Goal: Task Accomplishment & Management: Manage account settings

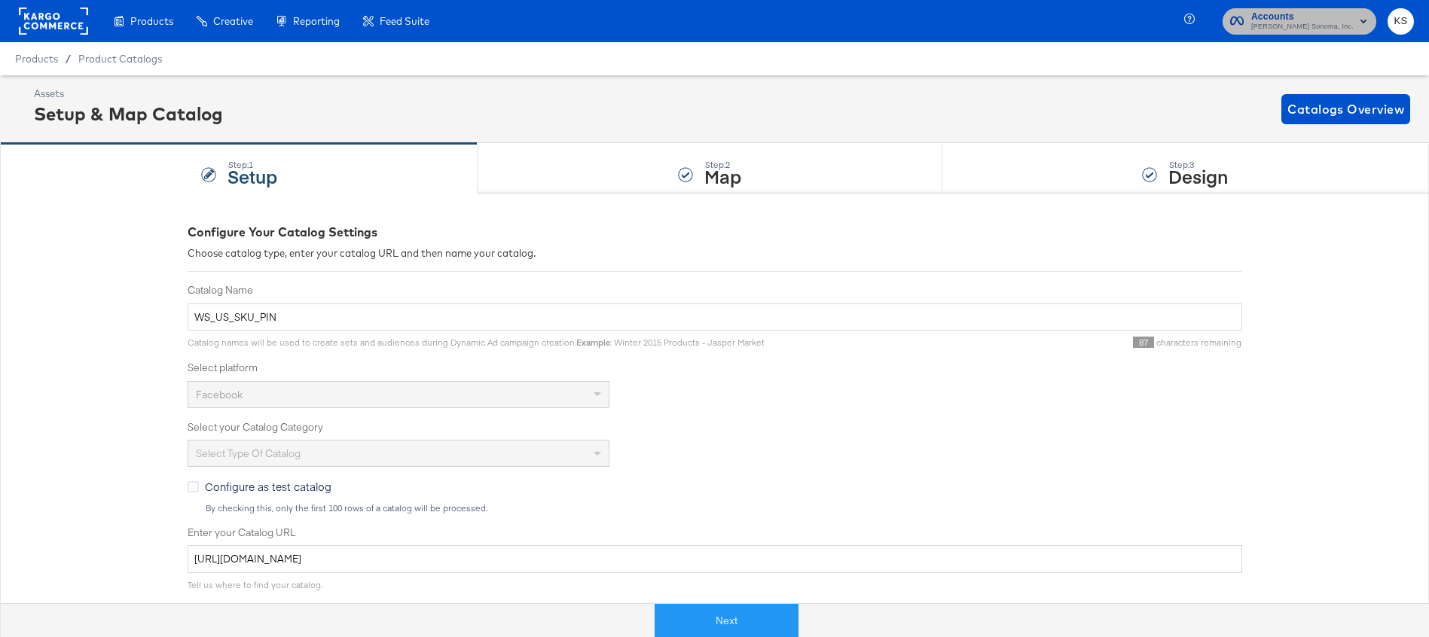
click at [1343, 20] on span "Accounts" at bounding box center [1302, 17] width 102 height 16
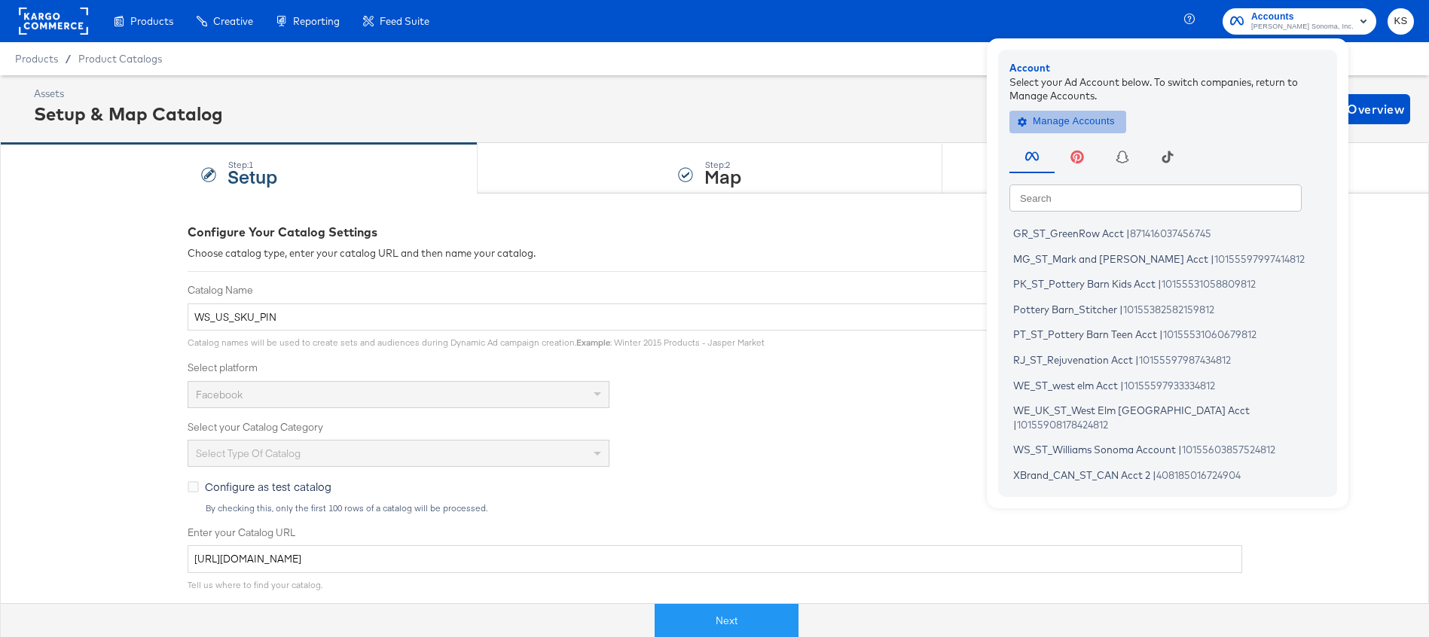
click at [1115, 129] on span "Manage Accounts" at bounding box center [1068, 121] width 94 height 17
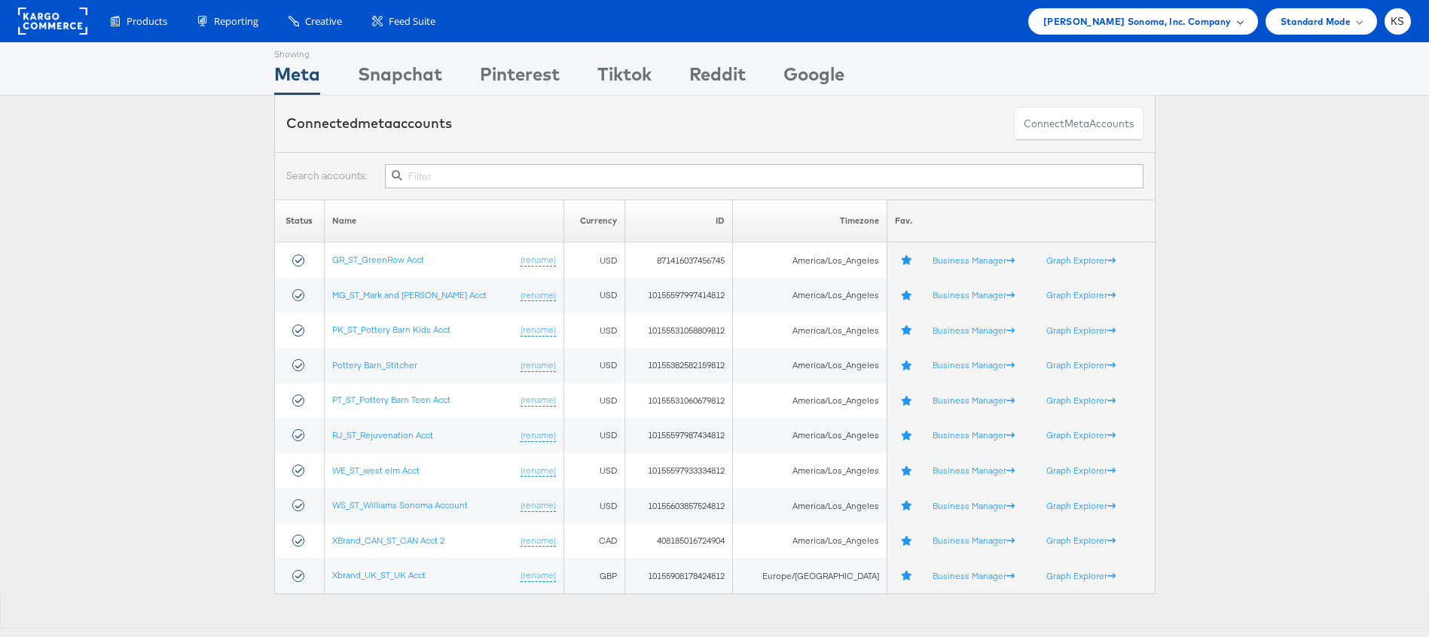
click at [1162, 23] on span "Williams Sonoma, Inc. Company" at bounding box center [1137, 22] width 188 height 16
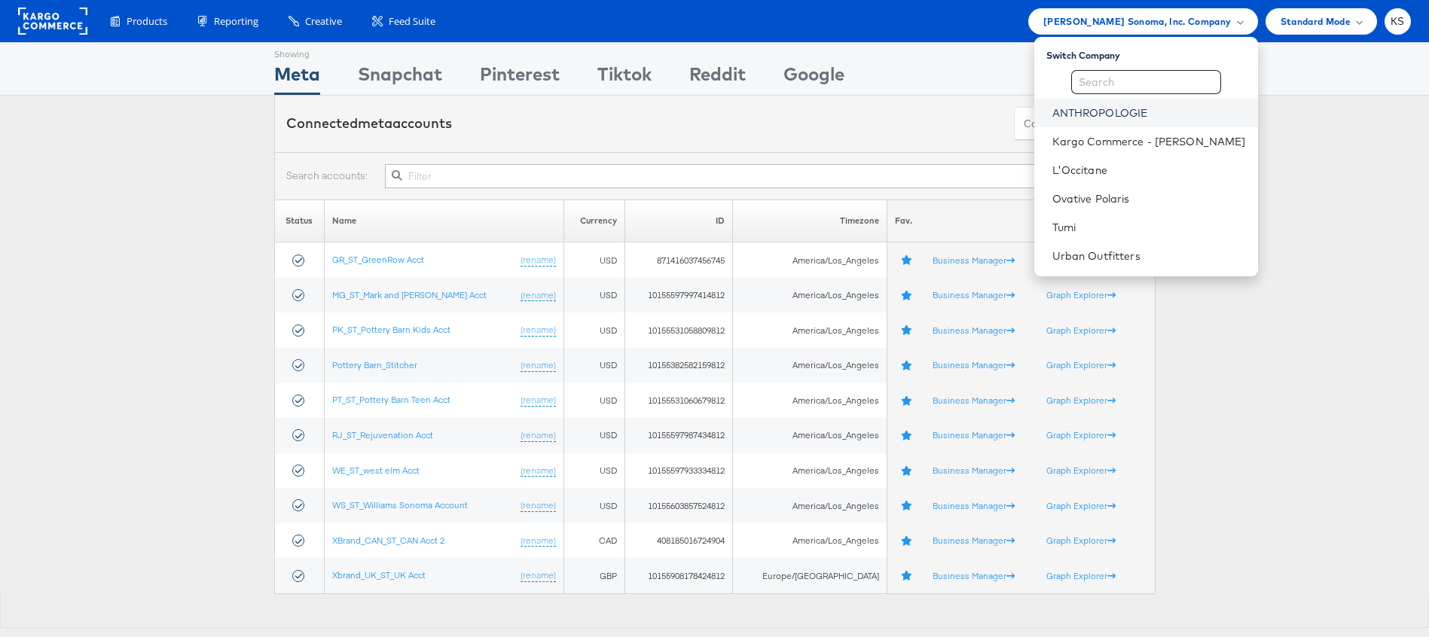
click at [1154, 108] on link "ANTHROPOLOGIE" at bounding box center [1149, 112] width 194 height 15
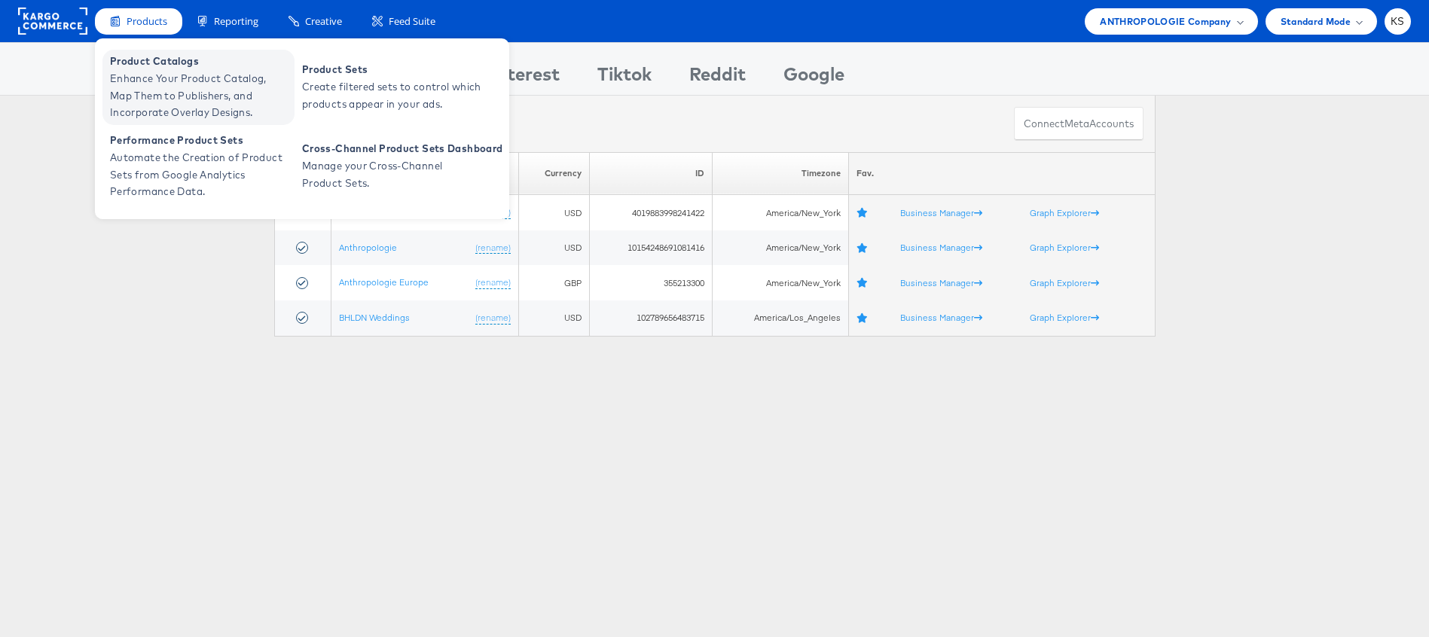
click at [176, 85] on span "Enhance Your Product Catalog, Map Them to Publishers, and Incorporate Overlay D…" at bounding box center [200, 95] width 181 height 51
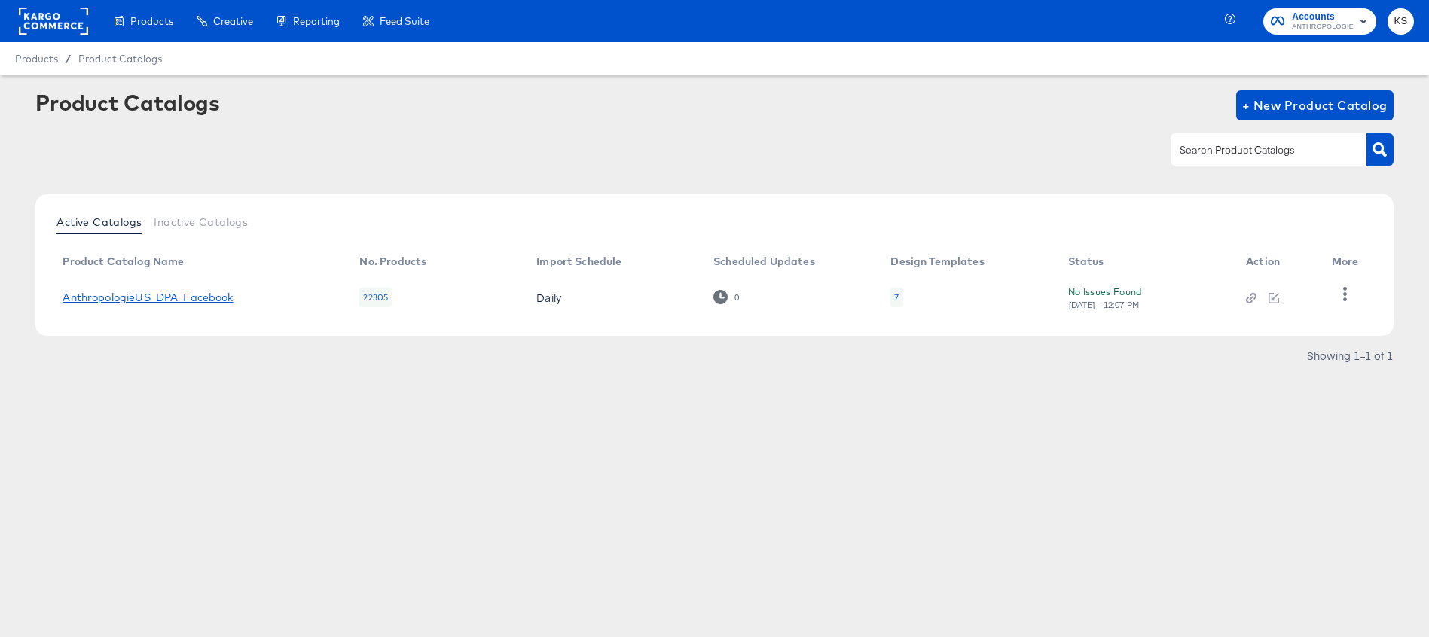
click at [153, 299] on link "AnthropologieUS_DPA_Facebook" at bounding box center [148, 297] width 170 height 12
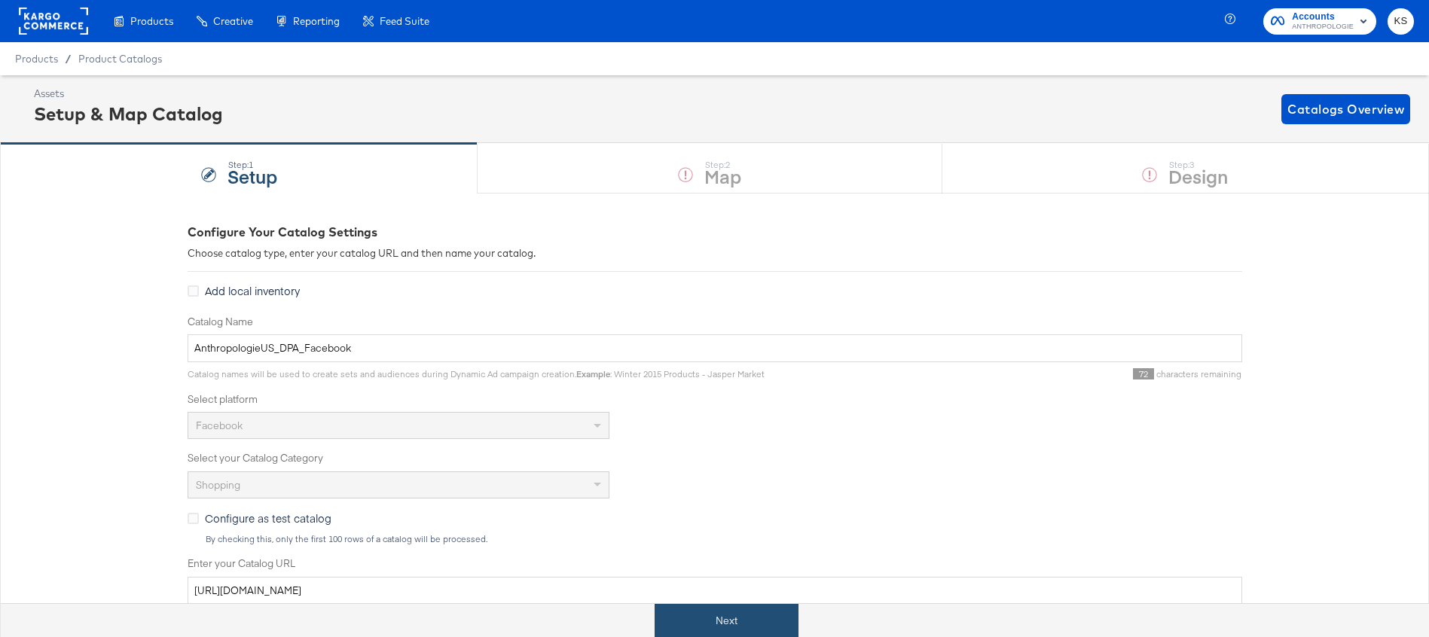
click at [682, 624] on button "Next" at bounding box center [726, 621] width 144 height 34
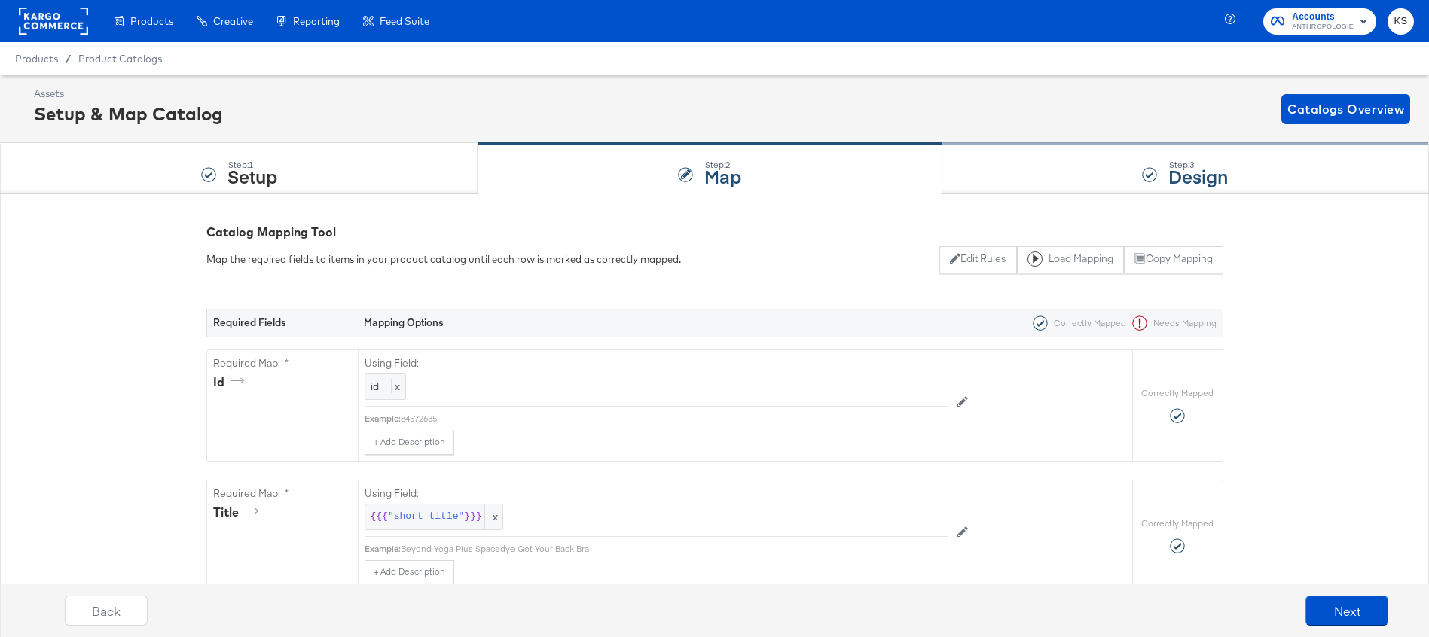
click at [1094, 182] on div "Step: 3 Design" at bounding box center [1185, 169] width 487 height 50
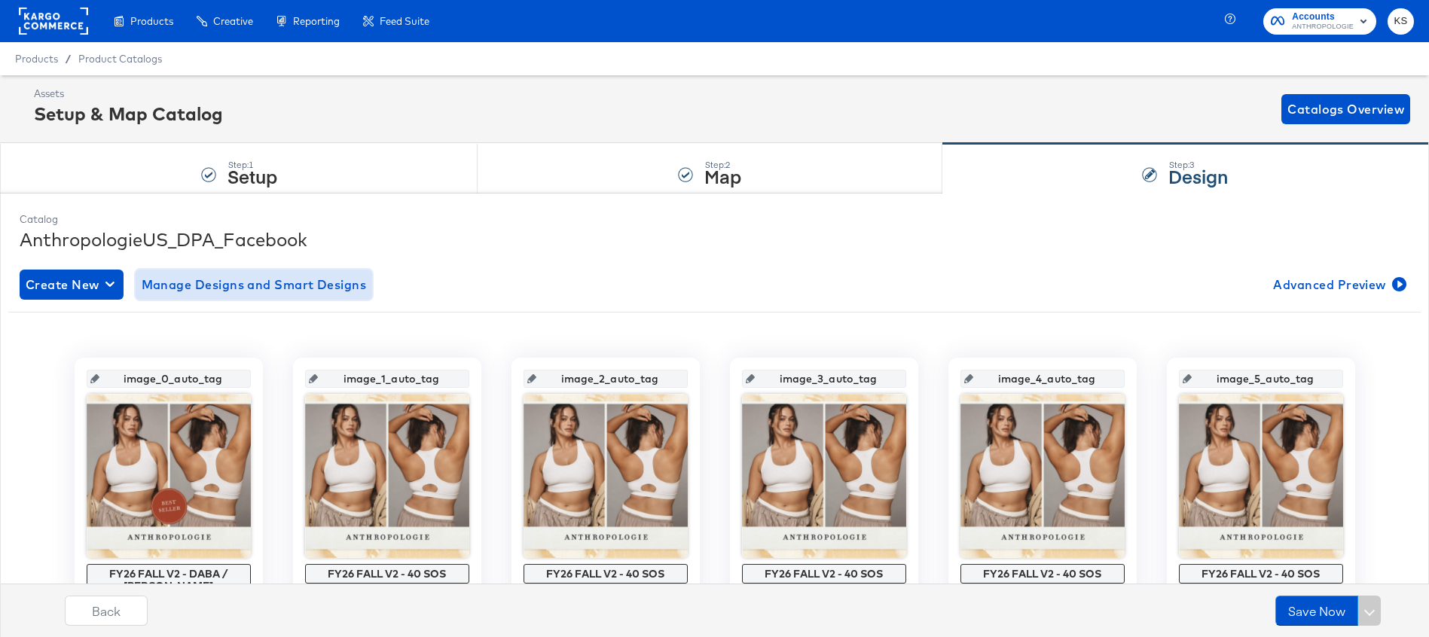
click at [253, 281] on span "Manage Designs and Smart Designs" at bounding box center [254, 284] width 225 height 21
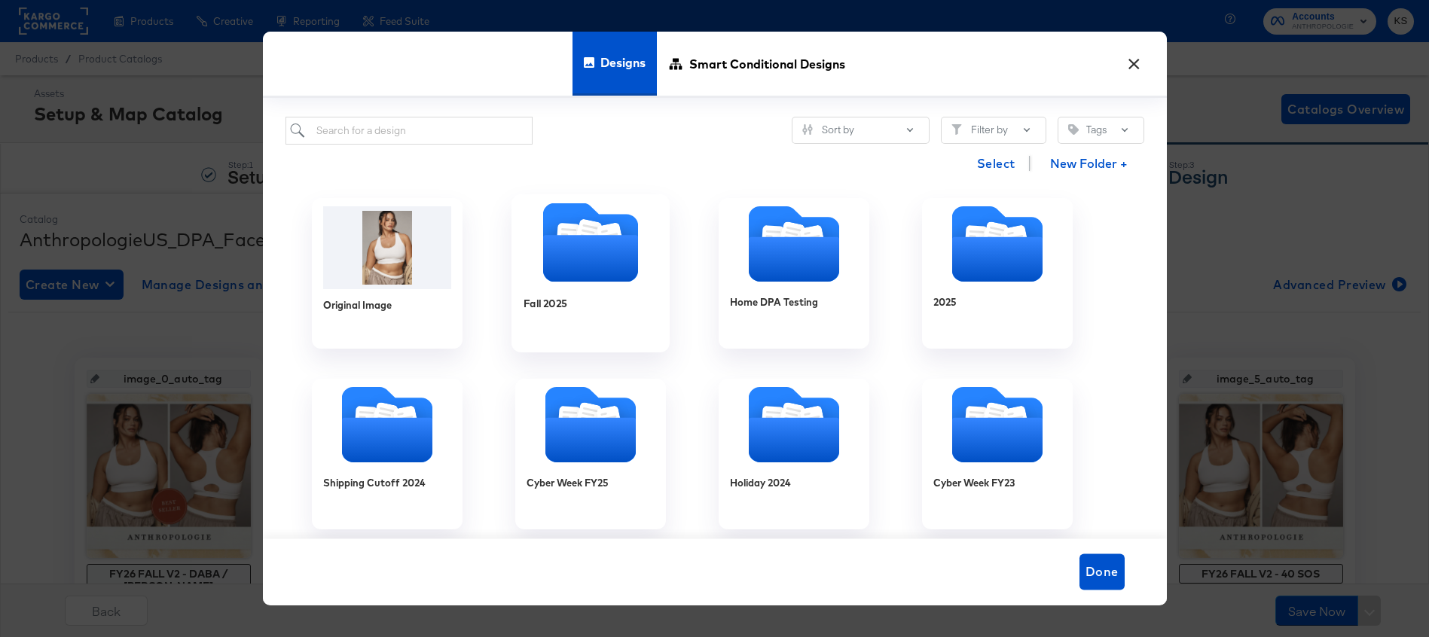
click at [608, 252] on icon "Folder" at bounding box center [589, 258] width 95 height 47
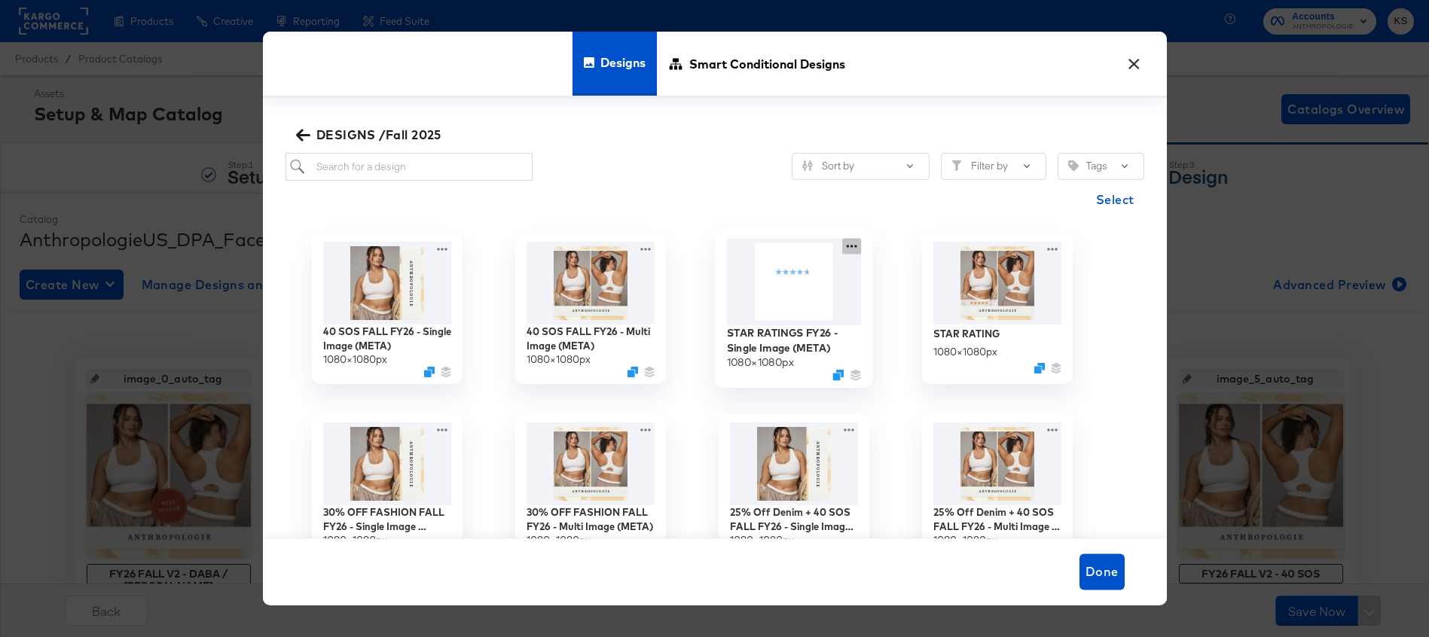
click at [851, 247] on icon at bounding box center [851, 246] width 19 height 16
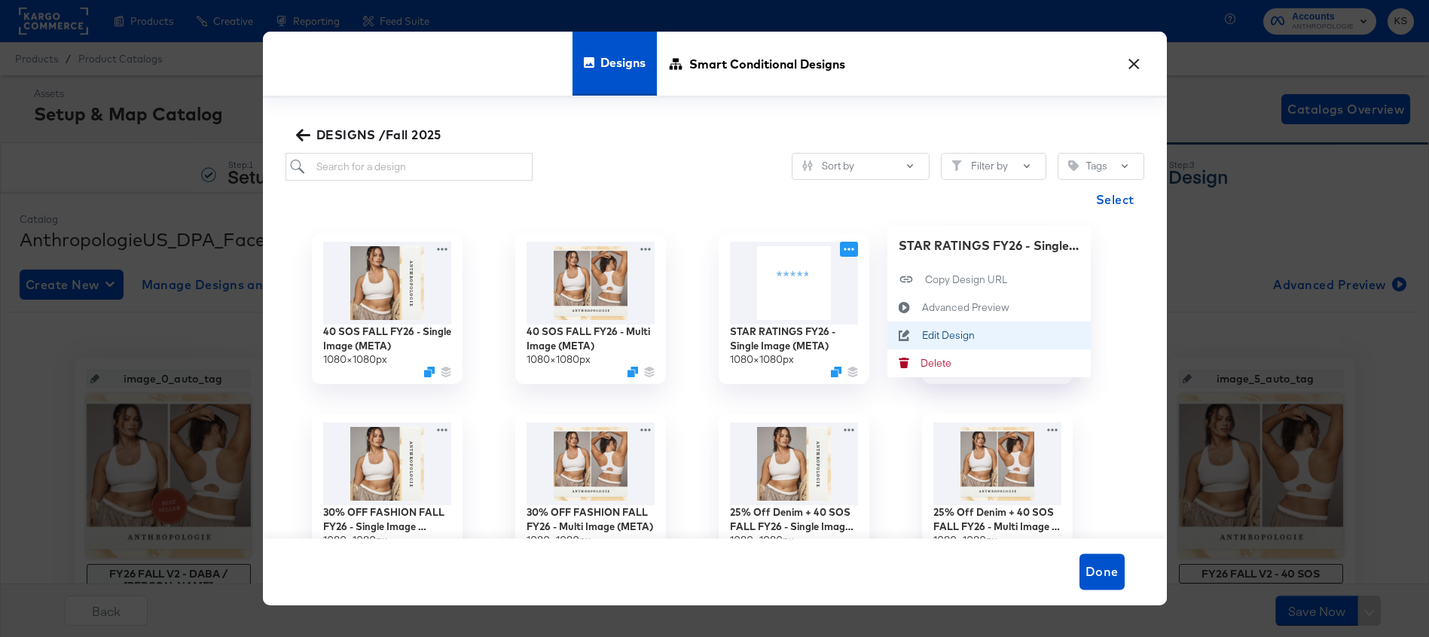
click at [921, 335] on div "Edit Design Edit Design" at bounding box center [921, 335] width 0 height 0
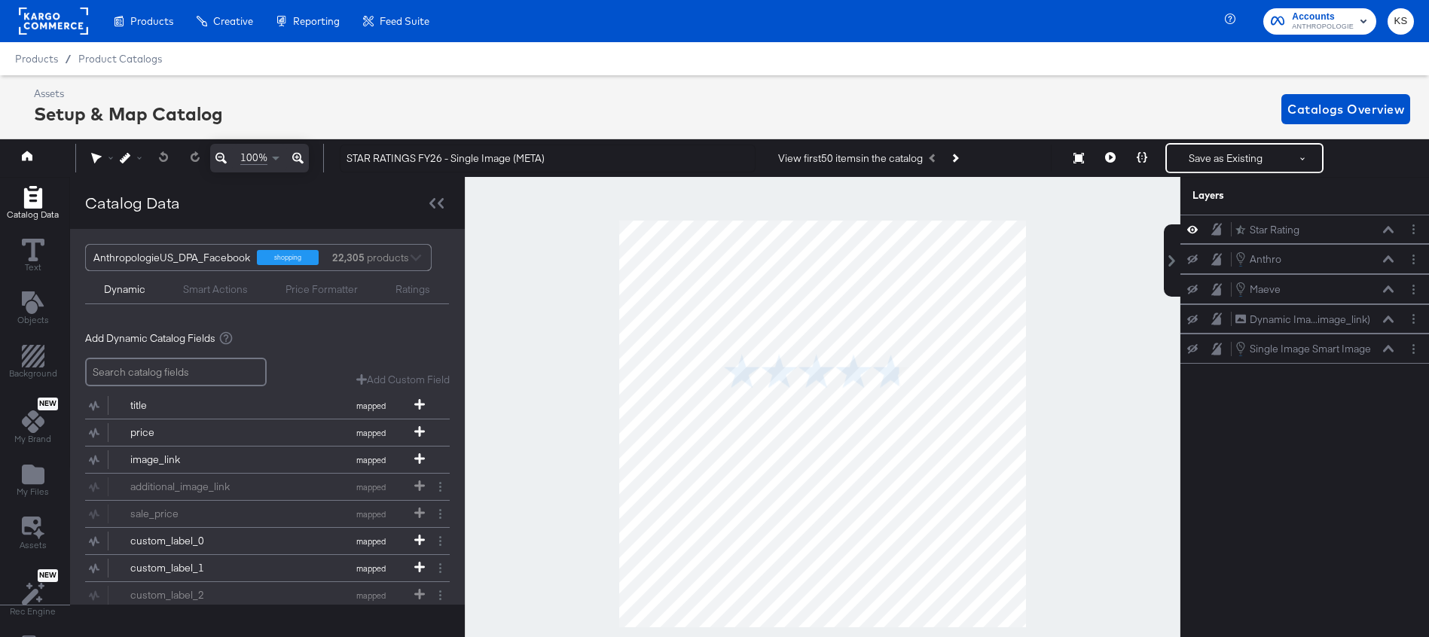
scroll to position [0, 4]
